Goal: Task Accomplishment & Management: Manage account settings

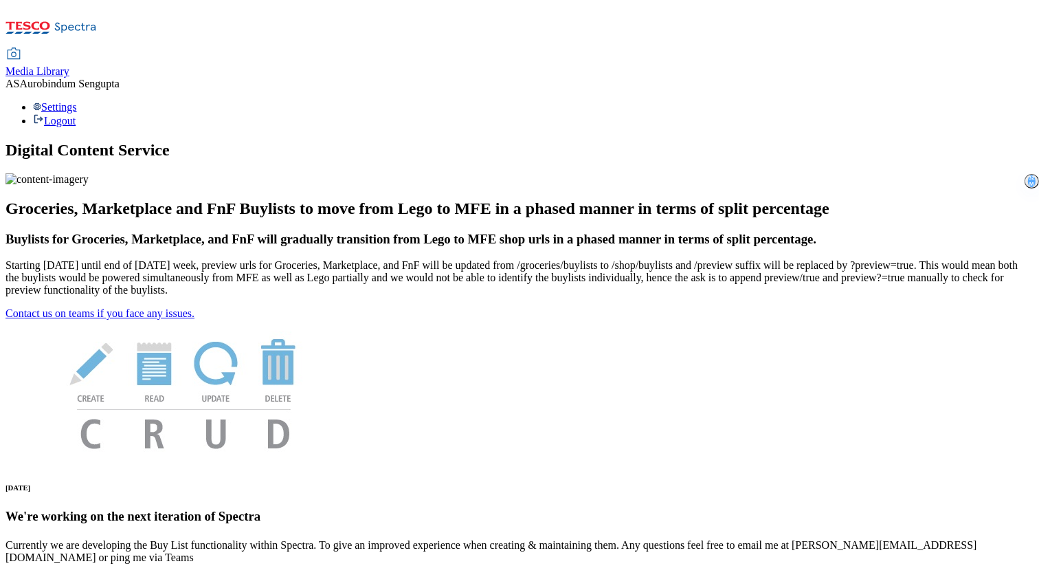
click at [69, 65] on span "Media Library" at bounding box center [37, 71] width 64 height 12
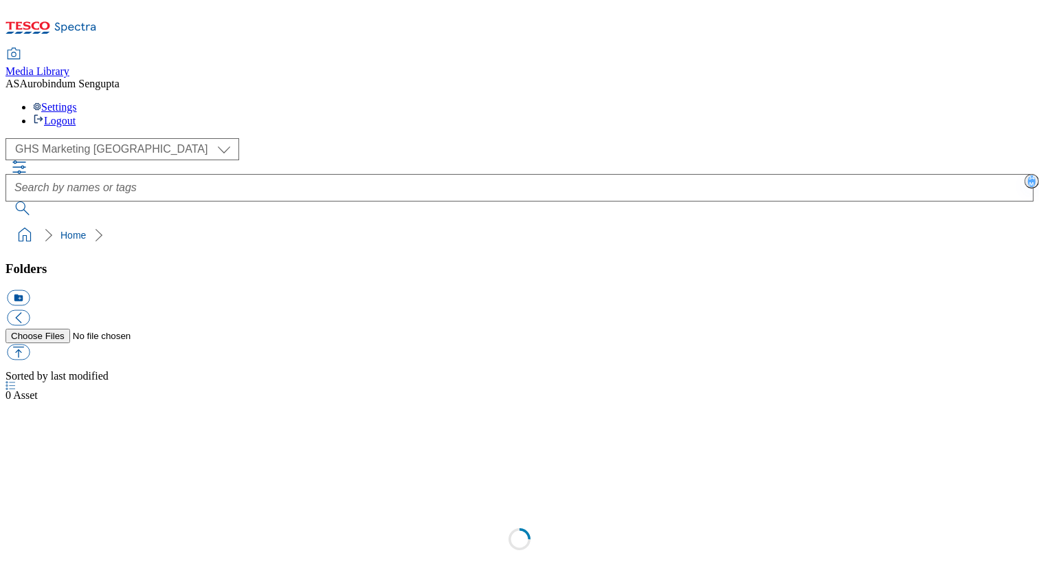
select select "flare-ghs-mktg"
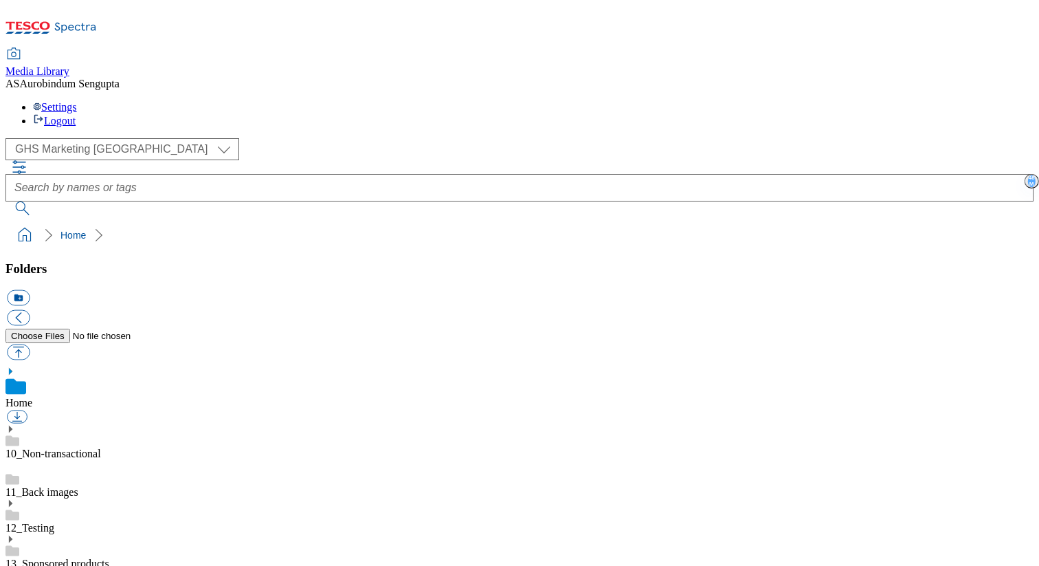
scroll to position [393, 0]
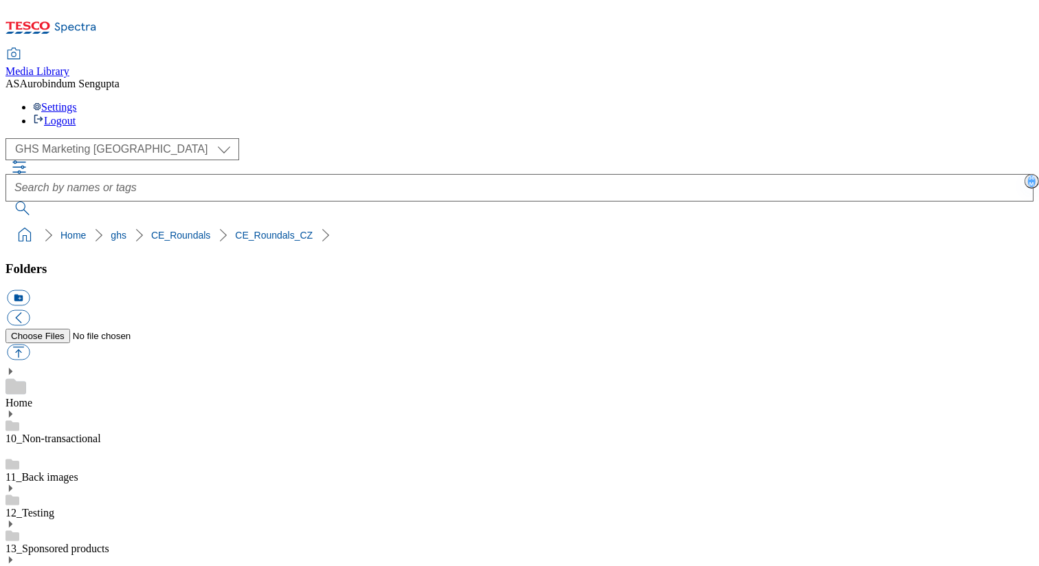
scroll to position [824, 0]
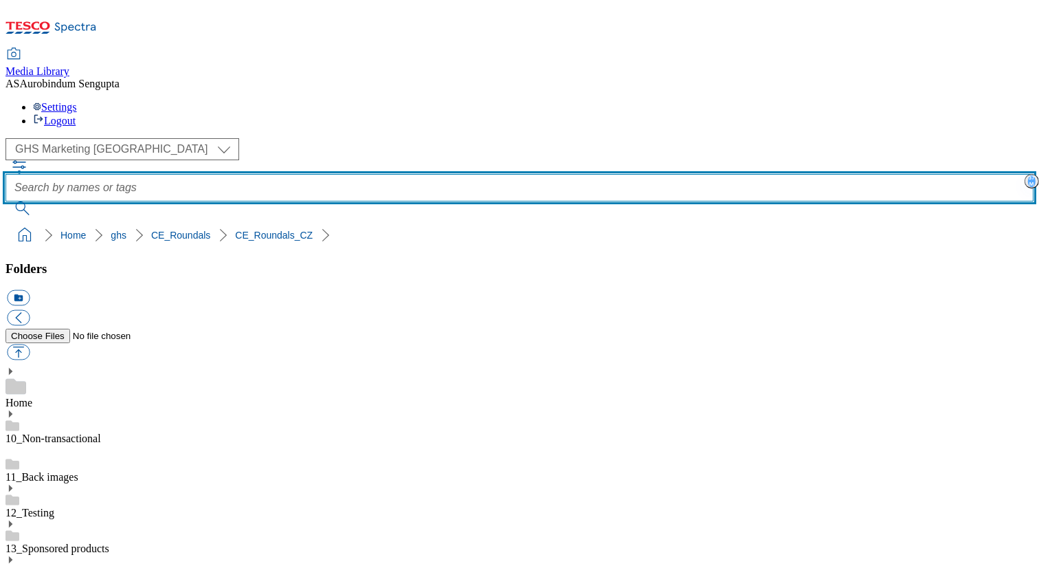
click at [388, 174] on input "text" at bounding box center [519, 187] width 1028 height 27
type input "egg"
click at [5, 201] on button "submit" at bounding box center [23, 208] width 36 height 14
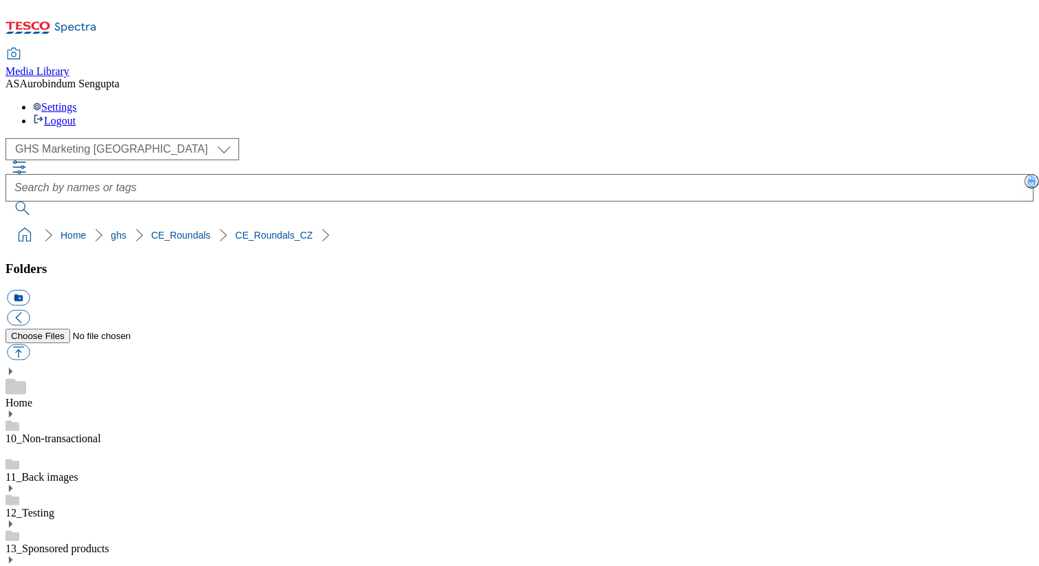
paste input "rounded_super_department_mléčné_vejce_a_margaríny"
type input "rounded_super_department_mléčné_vejce_a_margaríny"
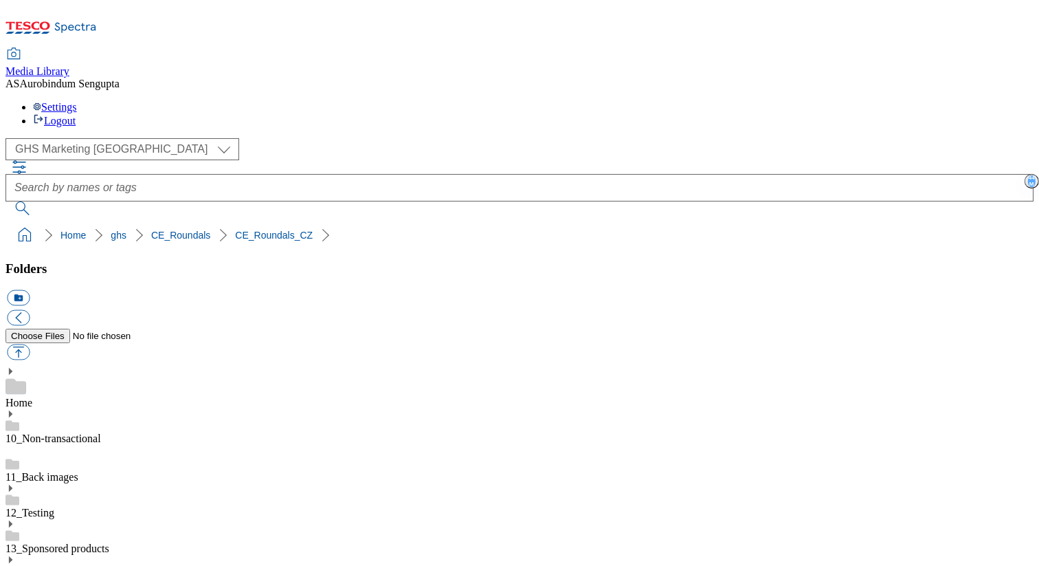
type input "rounded_super_department_mléčné_a_vejce"
paste input "rounded_super_department_mléčné_vejce_a_margaríny"
type input "rounded_super_department_mléčné_vejce_a_margaríny"
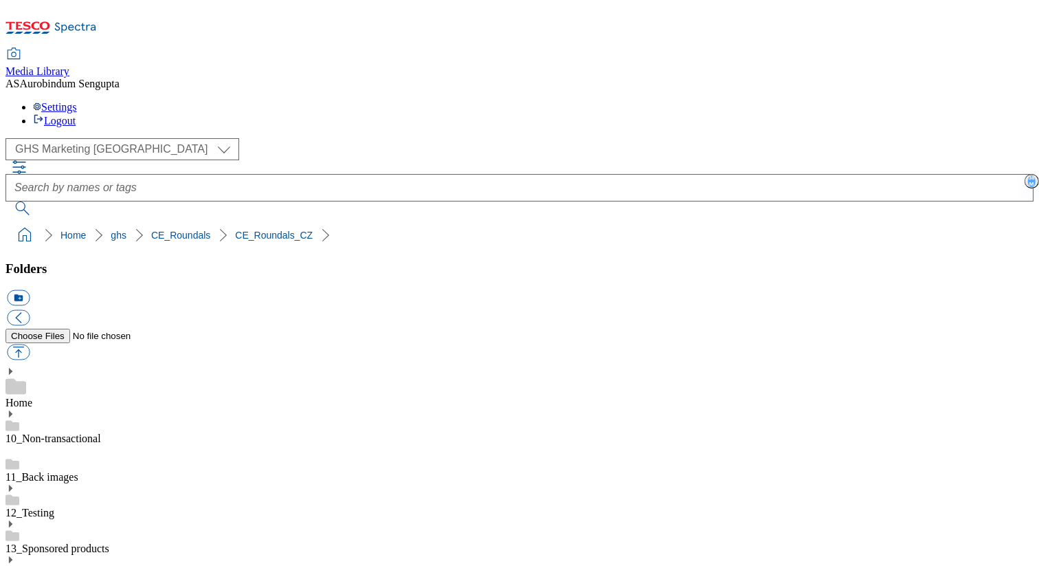
click at [975, 138] on div "( optional ) GHS Marketing UK iGHS Marketing CE iGHS Marketing MY iGHS Marketin…" at bounding box center [519, 176] width 1028 height 77
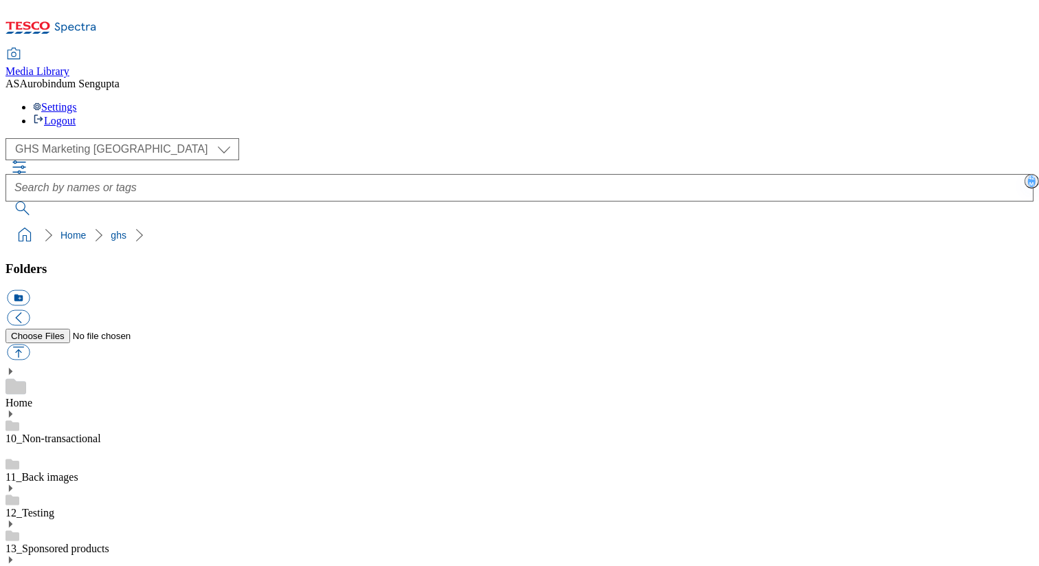
scroll to position [542, 0]
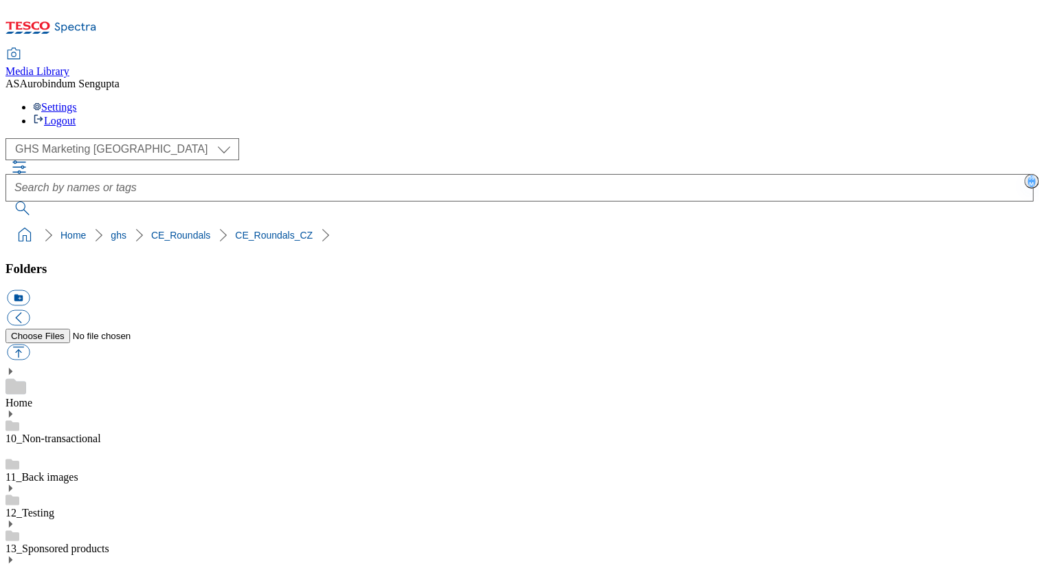
scroll to position [163, 0]
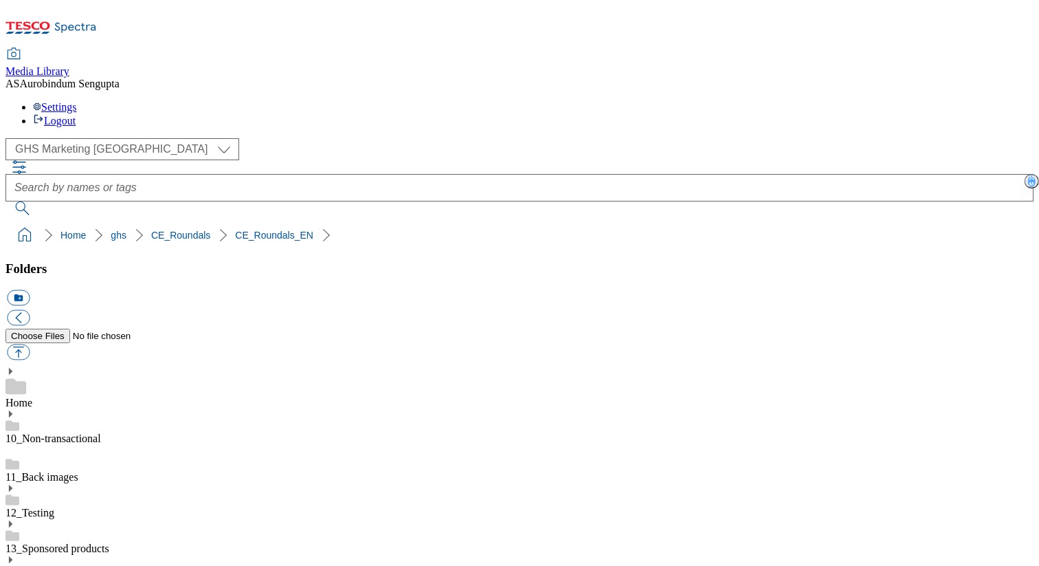
scroll to position [120, 0]
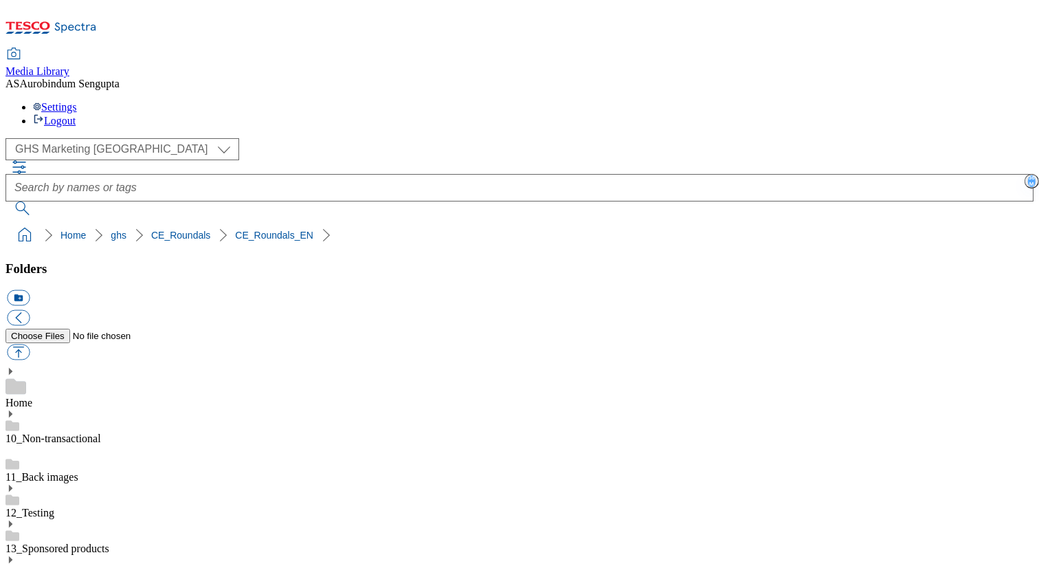
scroll to position [205, 0]
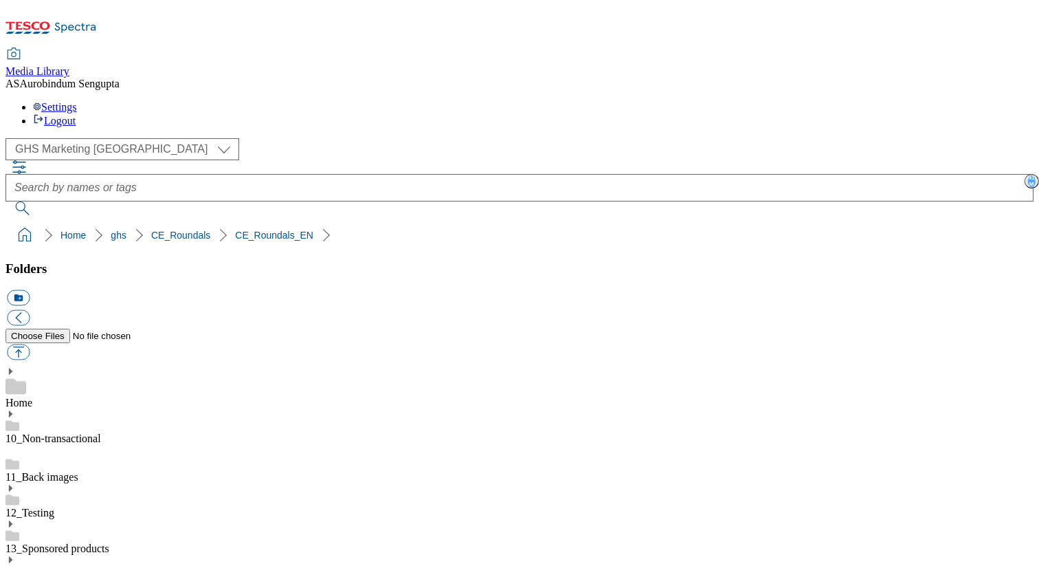
scroll to position [0, 0]
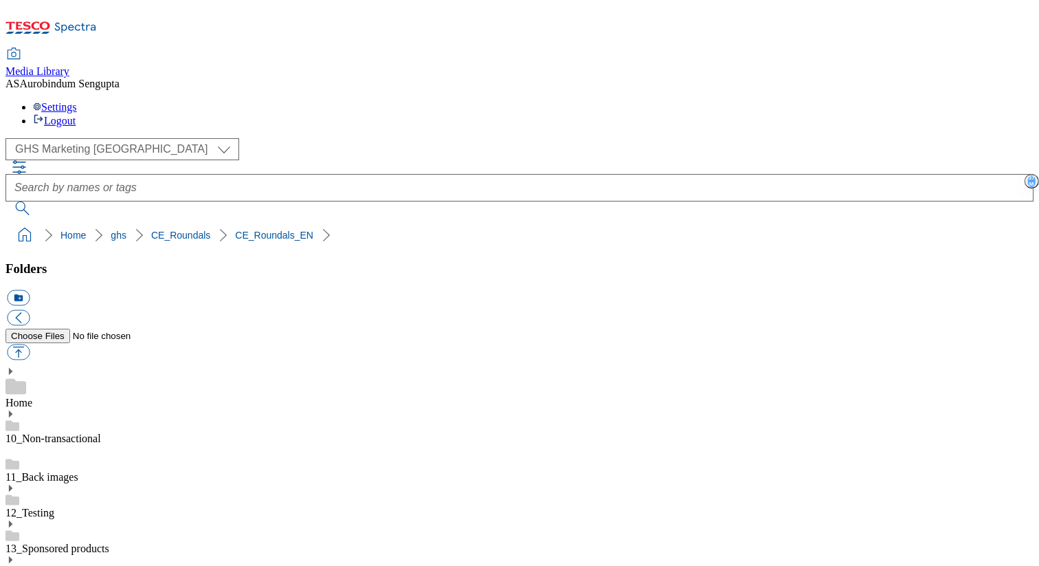
paste input "rounded_super_department_dairy__eggs_and_margarines"
type input "rounded_super_department_dairy__eggs_and_margarines"
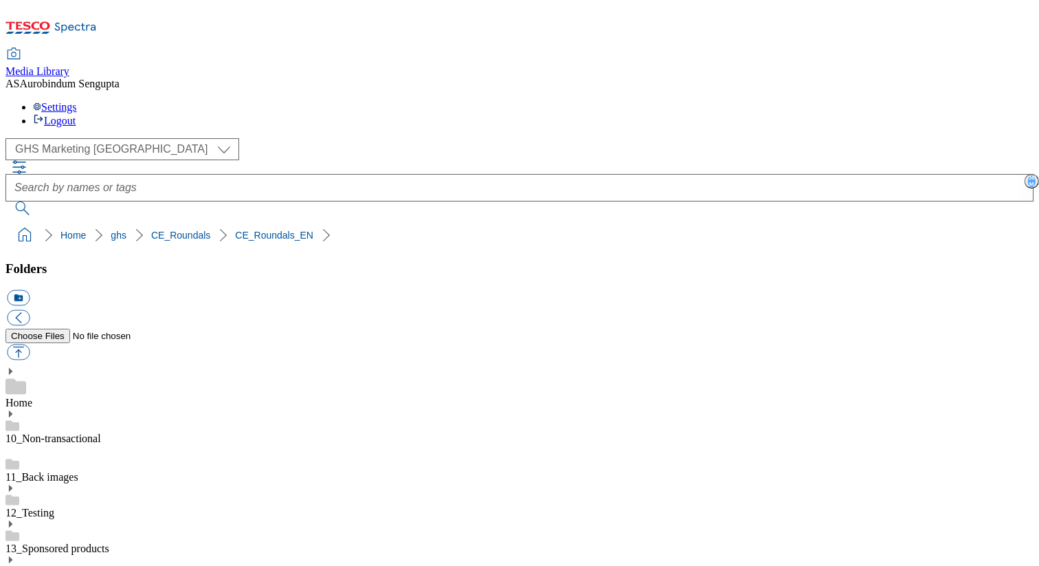
scroll to position [0, 0]
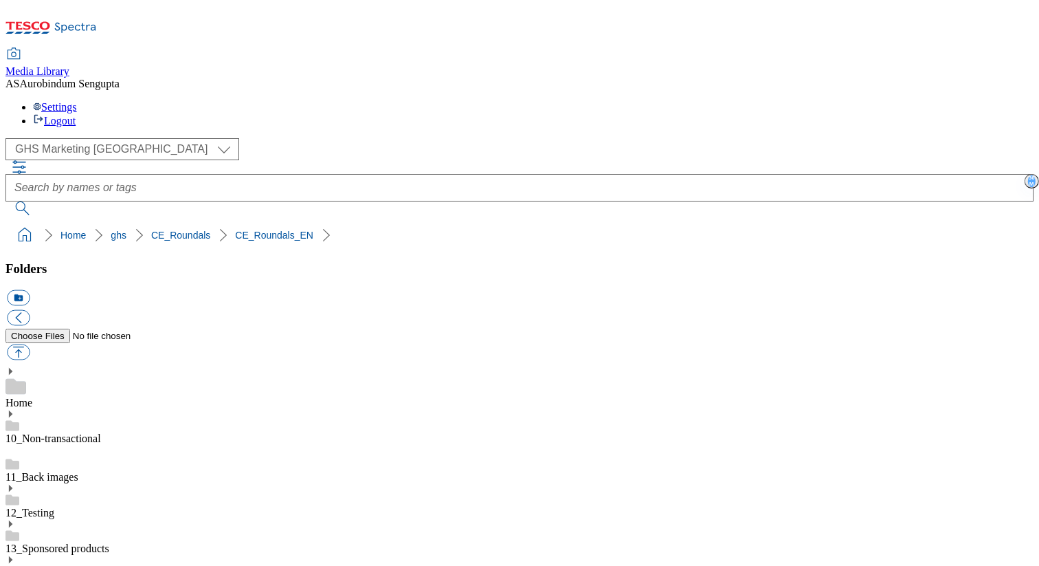
type input "rounded_super_department_dairy_and_eggs"
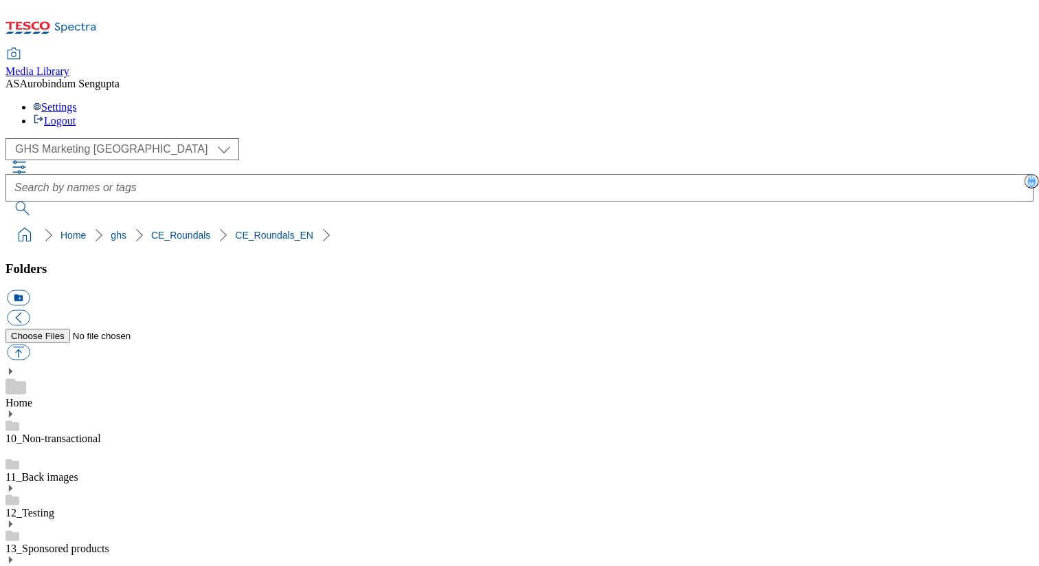
scroll to position [0, 0]
click at [405, 49] on div "Media Library AS Aurobindum Sengupta Settings Logout" at bounding box center [519, 88] width 1028 height 78
click at [713, 49] on div "Media Library AS Aurobindum Sengupta Settings Logout" at bounding box center [519, 88] width 1028 height 78
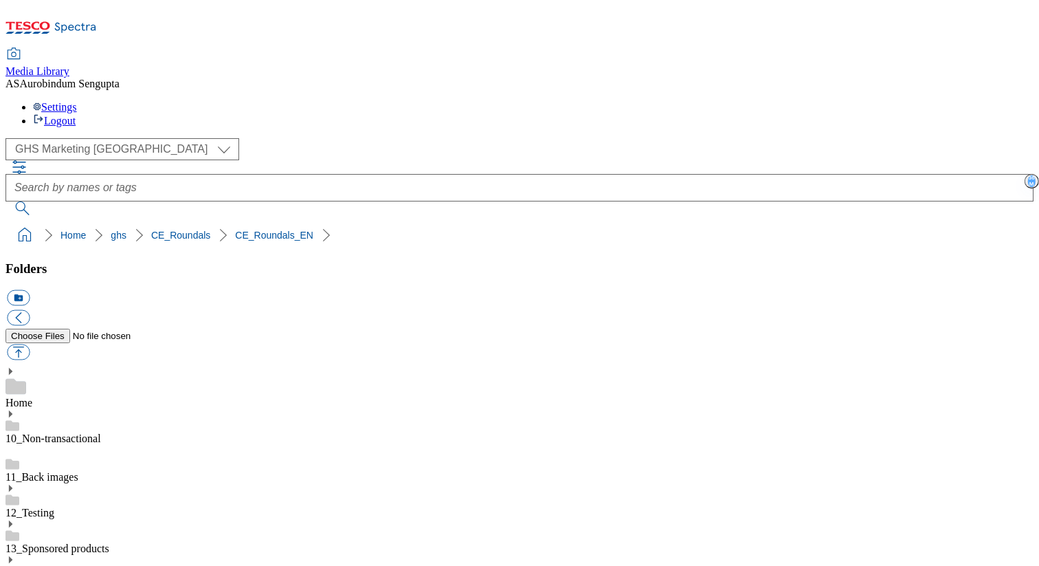
click at [577, 49] on div "Media Library AS Aurobindum Sengupta Settings Logout" at bounding box center [519, 88] width 1028 height 78
click at [617, 49] on div "Media Library AS Aurobindum Sengupta Settings Logout" at bounding box center [519, 88] width 1028 height 78
